Goal: Find specific page/section: Find specific page/section

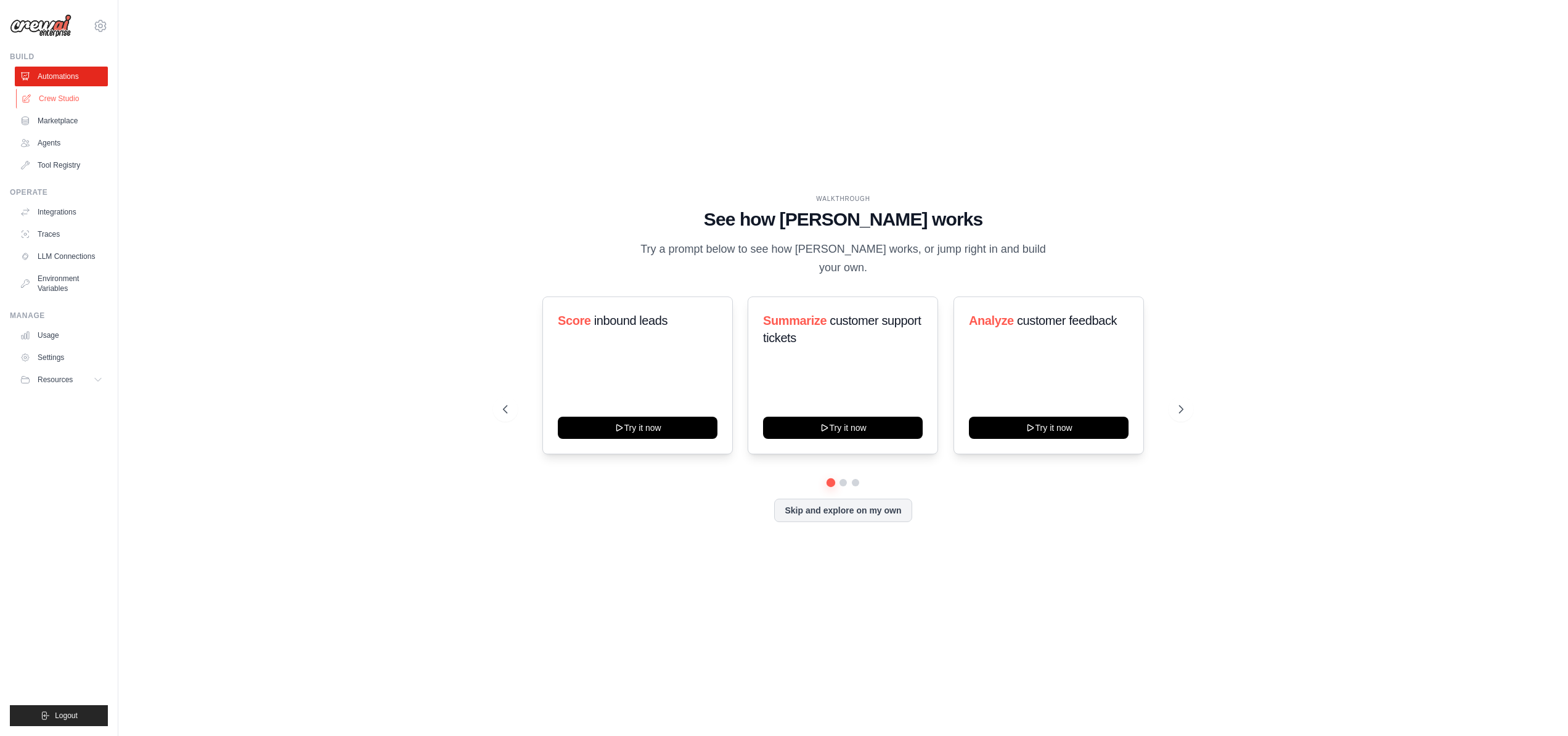
click at [80, 104] on link "Crew Studio" at bounding box center [62, 98] width 93 height 20
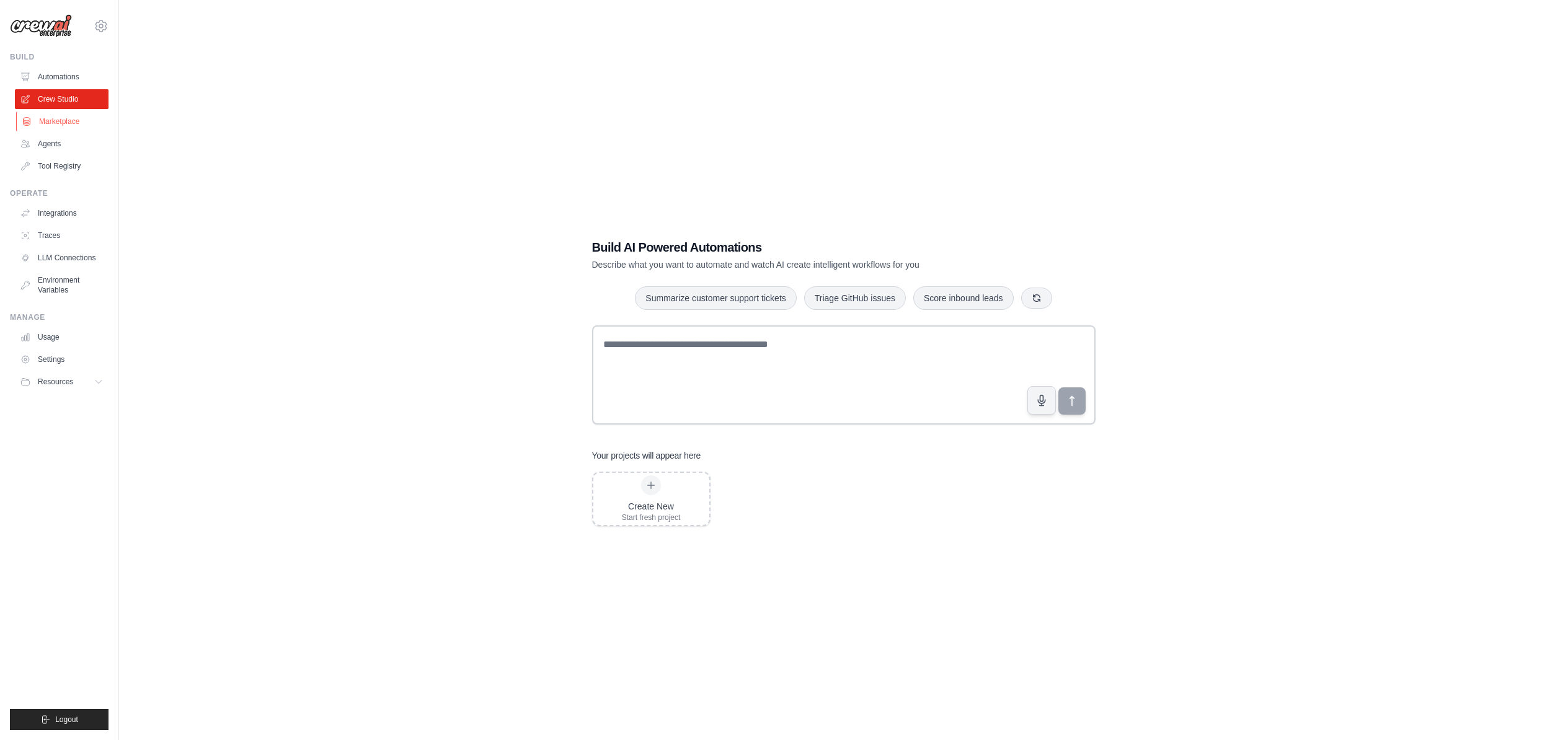
click at [78, 118] on link "Marketplace" at bounding box center [63, 121] width 94 height 20
